Goal: Task Accomplishment & Management: Complete application form

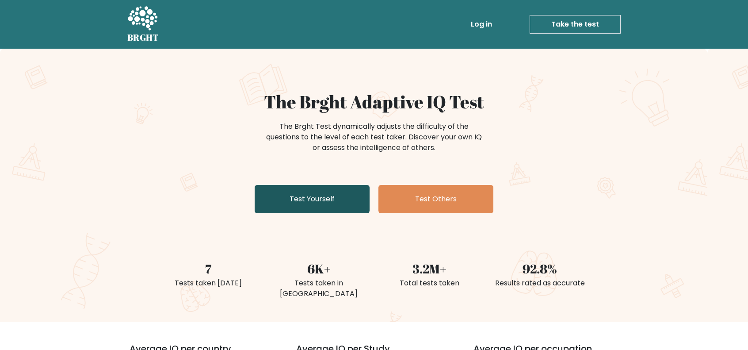
click at [316, 200] on link "Test Yourself" at bounding box center [312, 199] width 115 height 28
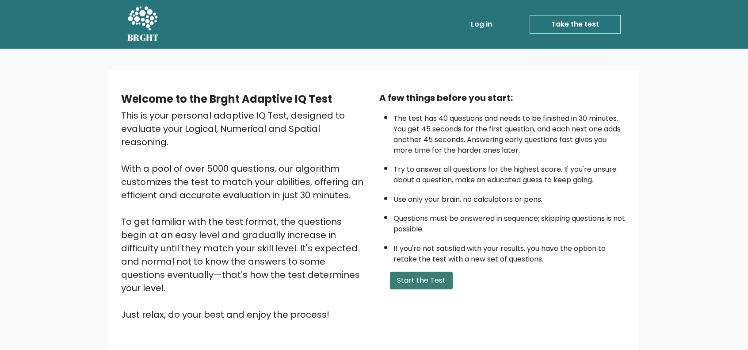
click at [427, 278] on button "Start the Test" at bounding box center [421, 280] width 63 height 18
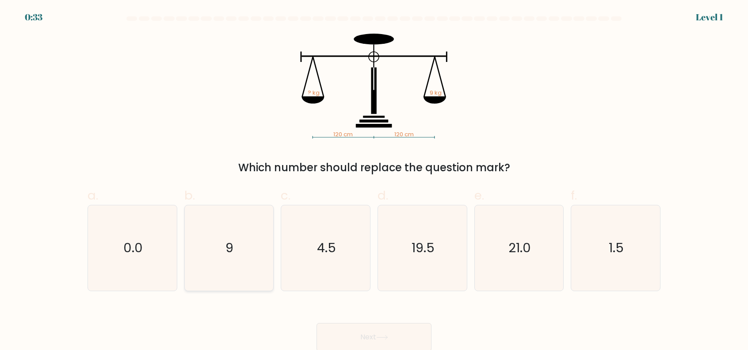
click at [230, 248] on text "9" at bounding box center [230, 248] width 8 height 18
click at [374, 181] on input "b. 9" at bounding box center [374, 178] width 0 height 6
radio input "true"
click at [373, 331] on button "Next" at bounding box center [373, 337] width 115 height 28
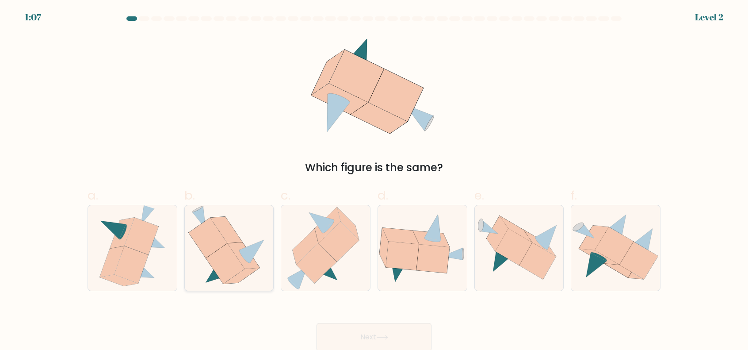
click at [236, 248] on icon at bounding box center [244, 255] width 32 height 27
click at [374, 181] on input "b." at bounding box center [374, 178] width 0 height 6
radio input "true"
click at [385, 340] on button "Next" at bounding box center [373, 337] width 115 height 28
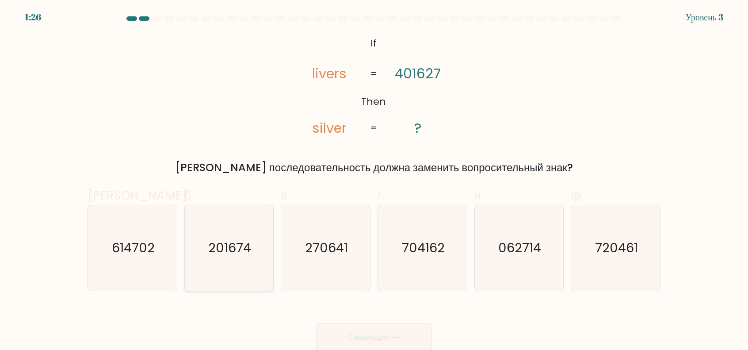
click at [224, 234] on icon "201674" at bounding box center [228, 247] width 85 height 85
click at [374, 181] on input "б. 201674" at bounding box center [374, 178] width 0 height 6
radio input "true"
click at [394, 334] on button "Следующий" at bounding box center [373, 337] width 115 height 29
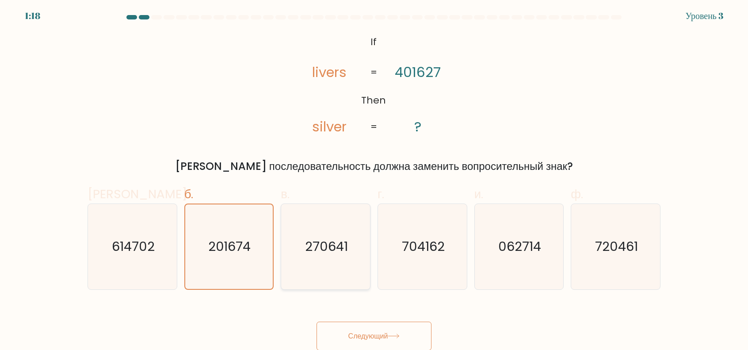
scroll to position [1, 0]
click at [356, 335] on font "Следующий" at bounding box center [368, 336] width 40 height 10
click at [359, 338] on font "Следующий" at bounding box center [368, 336] width 40 height 10
click at [374, 338] on font "Следующий" at bounding box center [368, 336] width 40 height 10
click at [394, 339] on button "Следующий" at bounding box center [373, 335] width 115 height 29
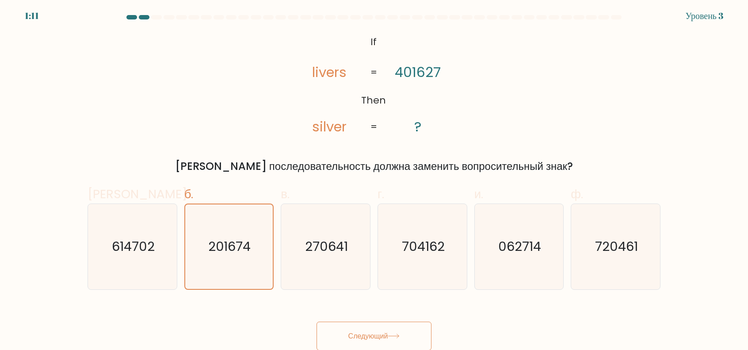
click at [396, 336] on icon at bounding box center [394, 335] width 12 height 5
drag, startPoint x: 385, startPoint y: 331, endPoint x: 370, endPoint y: 332, distance: 15.1
click at [370, 332] on font "Следующий" at bounding box center [368, 336] width 40 height 10
click at [352, 337] on font "Следующий" at bounding box center [368, 336] width 40 height 10
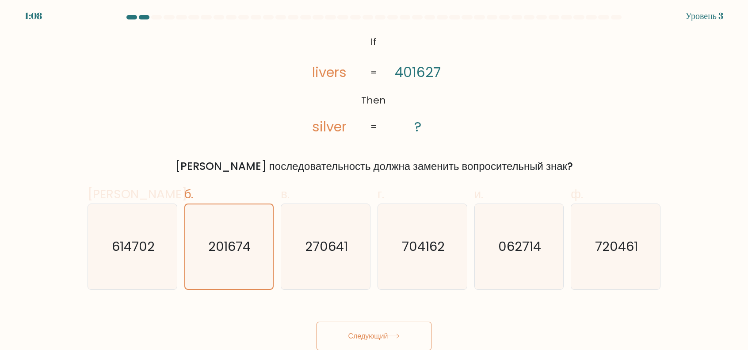
click at [362, 334] on font "Следующий" at bounding box center [368, 336] width 40 height 10
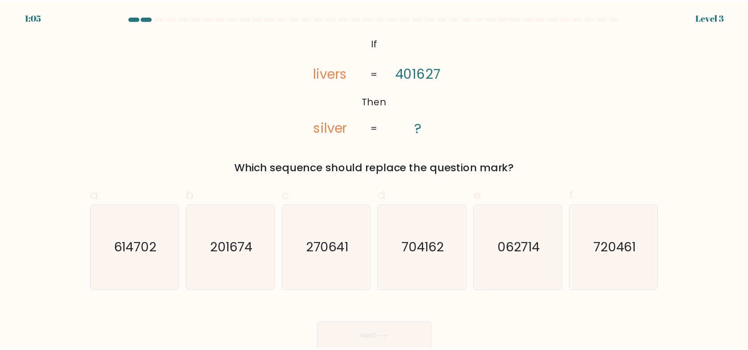
scroll to position [1, 0]
click at [231, 233] on icon "201674" at bounding box center [228, 246] width 85 height 85
click at [374, 180] on input "b. 201674" at bounding box center [374, 177] width 0 height 6
radio input "true"
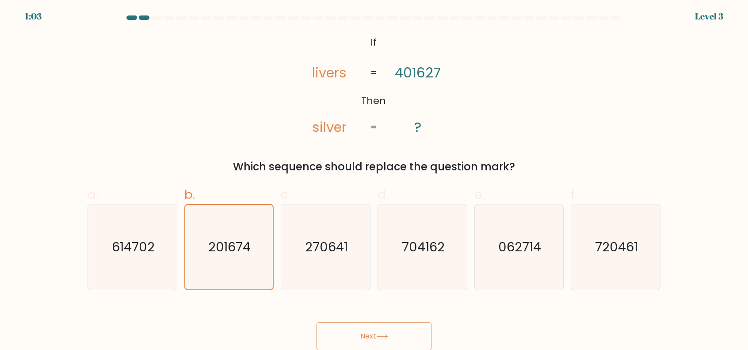
click at [368, 336] on button "Next" at bounding box center [373, 336] width 115 height 28
click at [334, 237] on icon "270641" at bounding box center [325, 246] width 85 height 85
click at [374, 180] on input "c. 270641" at bounding box center [374, 177] width 0 height 6
radio input "true"
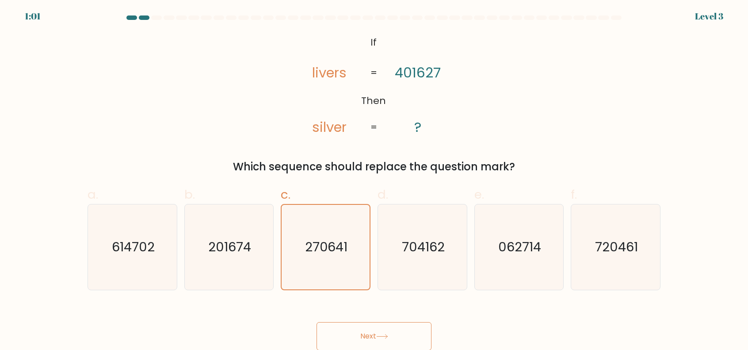
drag, startPoint x: 363, startPoint y: 327, endPoint x: 366, endPoint y: 334, distance: 7.6
click at [364, 327] on button "Next" at bounding box center [373, 336] width 115 height 28
click at [367, 335] on button "Next" at bounding box center [373, 336] width 115 height 28
click at [717, 15] on div "Level 3" at bounding box center [709, 16] width 28 height 13
